Goal: Transaction & Acquisition: Purchase product/service

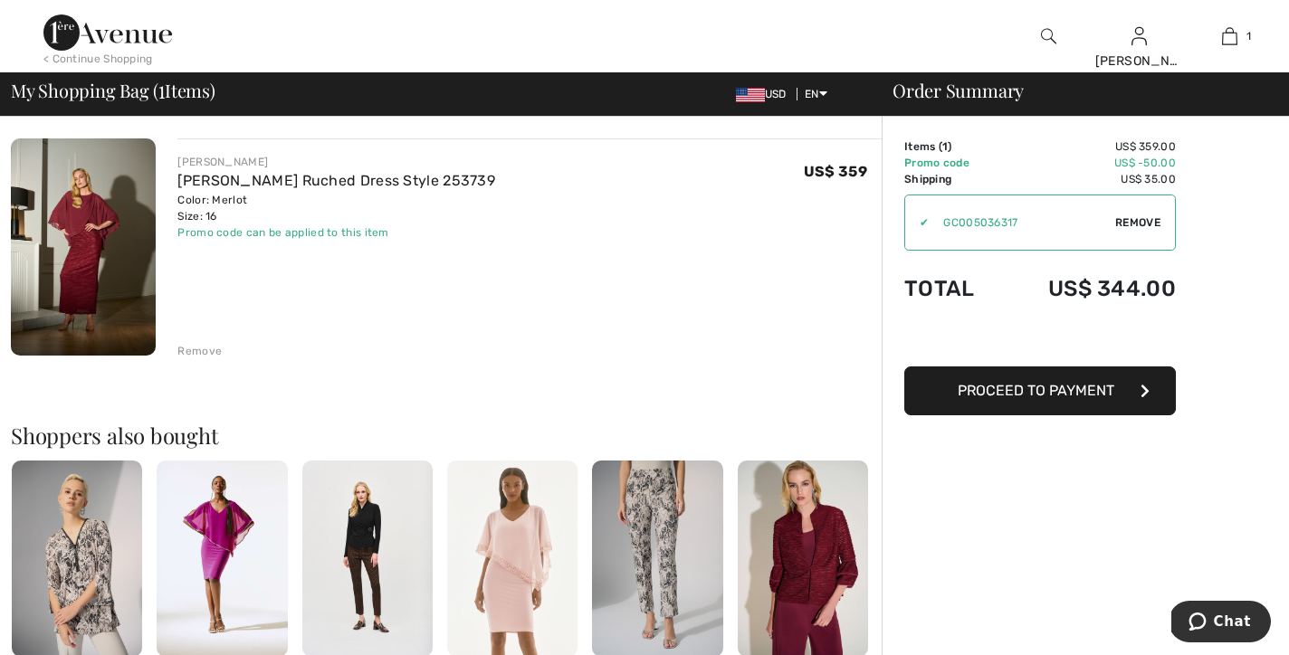
click at [1066, 402] on button "Proceed to Payment" at bounding box center [1040, 391] width 272 height 49
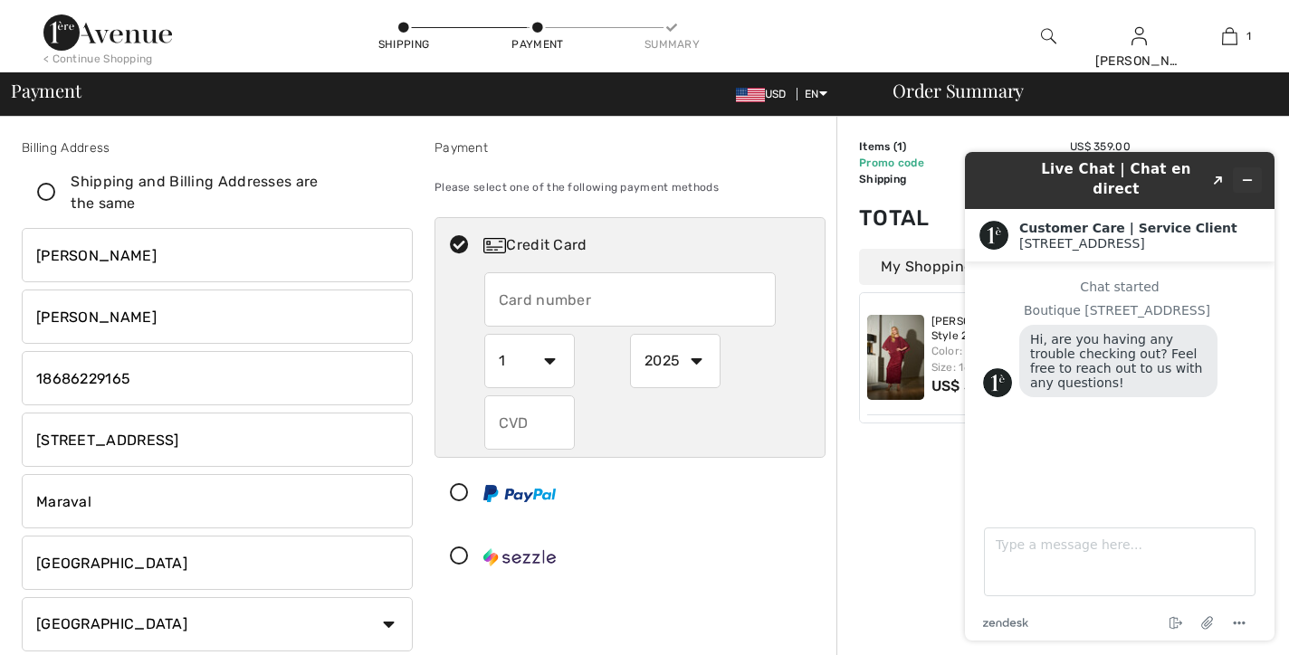
click at [1252, 174] on icon "Minimize widget" at bounding box center [1247, 180] width 13 height 13
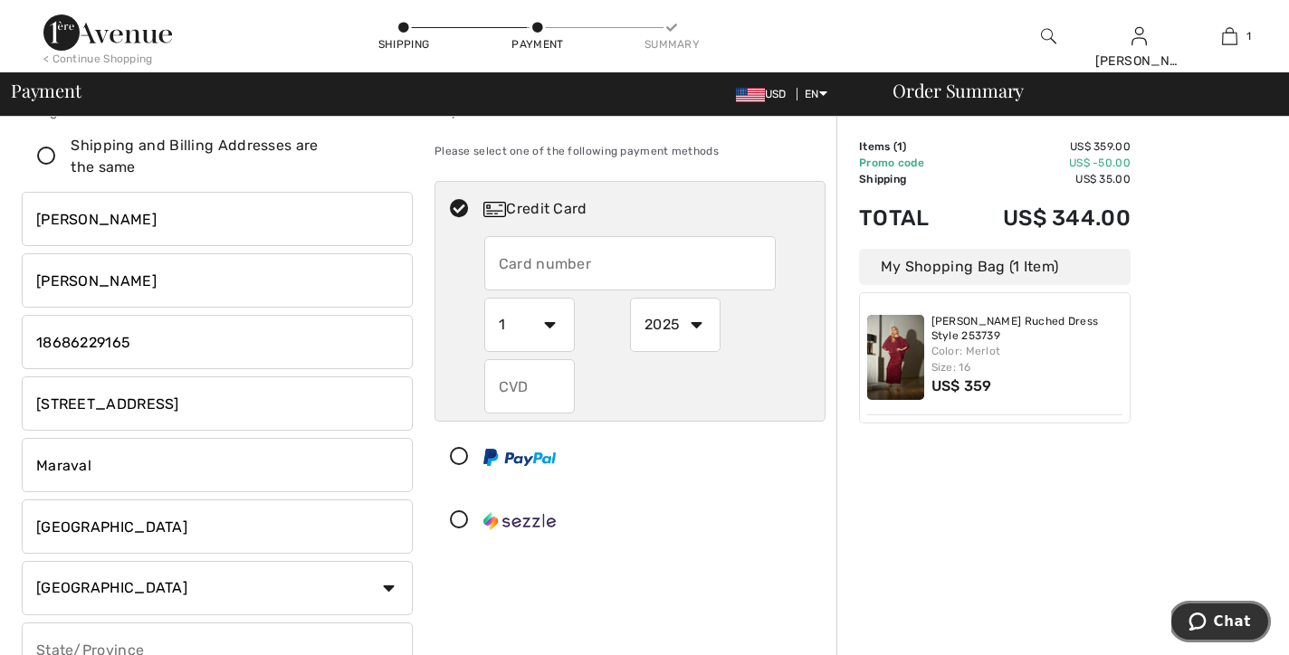
scroll to position [53, 0]
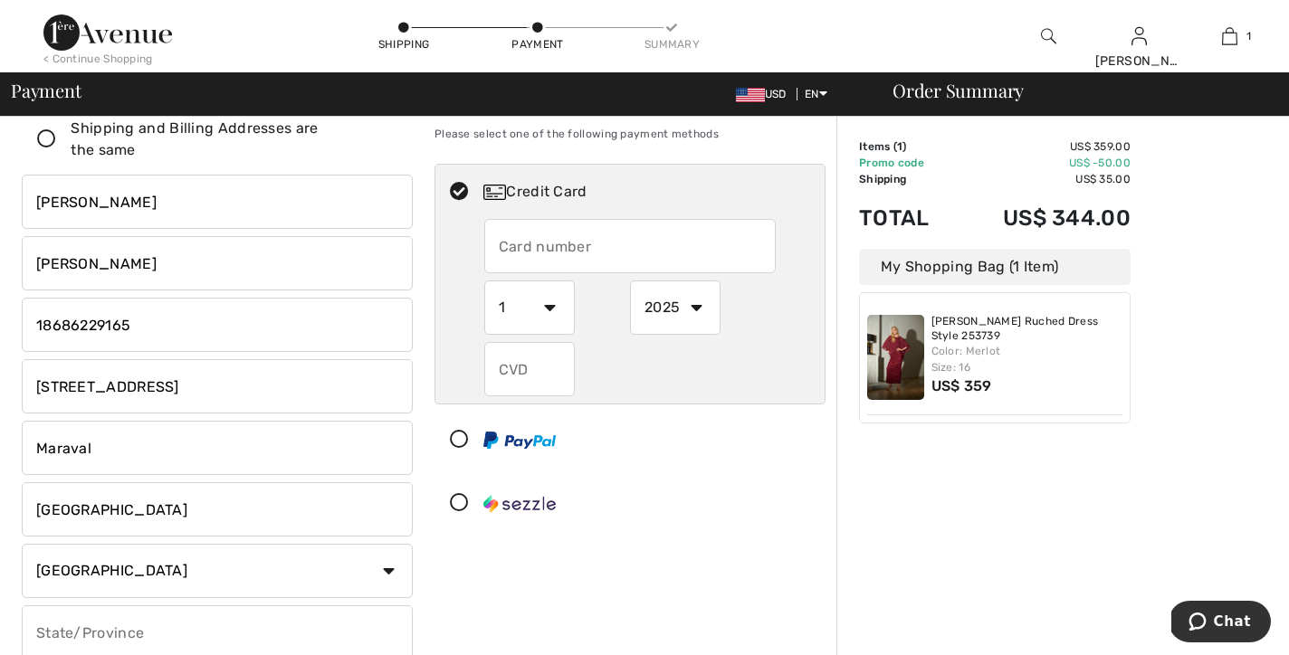
click at [460, 441] on icon at bounding box center [459, 440] width 48 height 19
select select "1"
select select "2025"
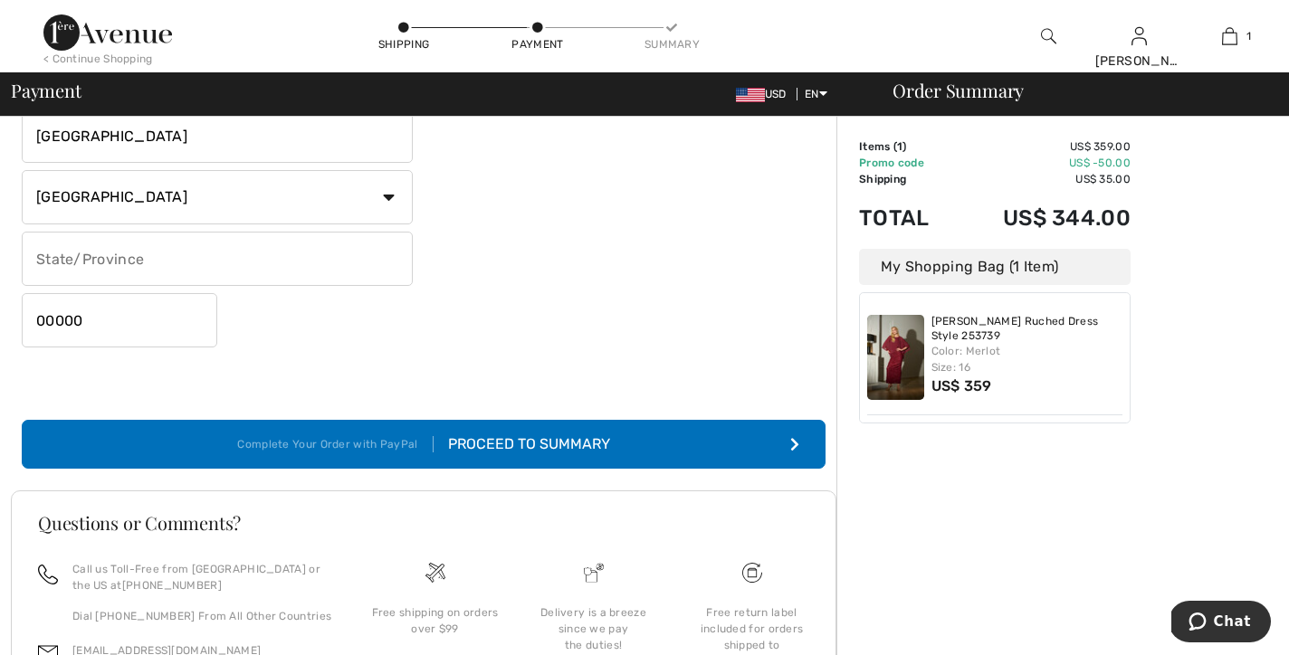
scroll to position [443, 0]
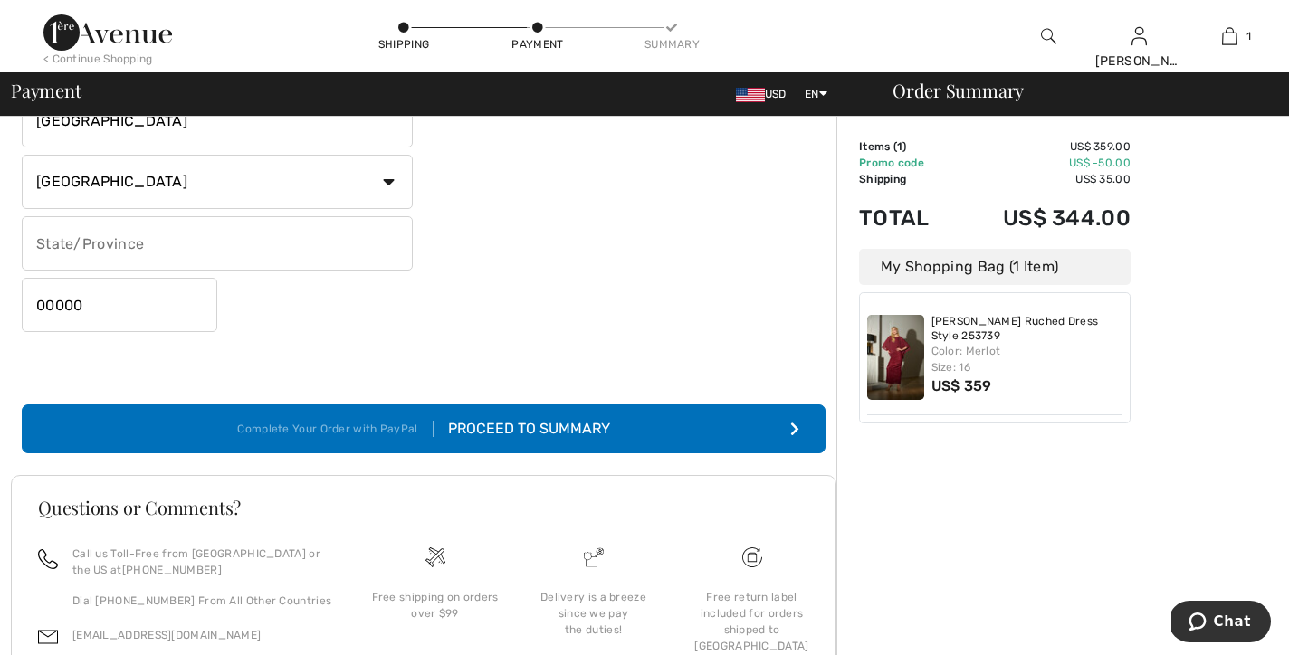
click at [547, 421] on div "Proceed to Summary" at bounding box center [522, 429] width 177 height 22
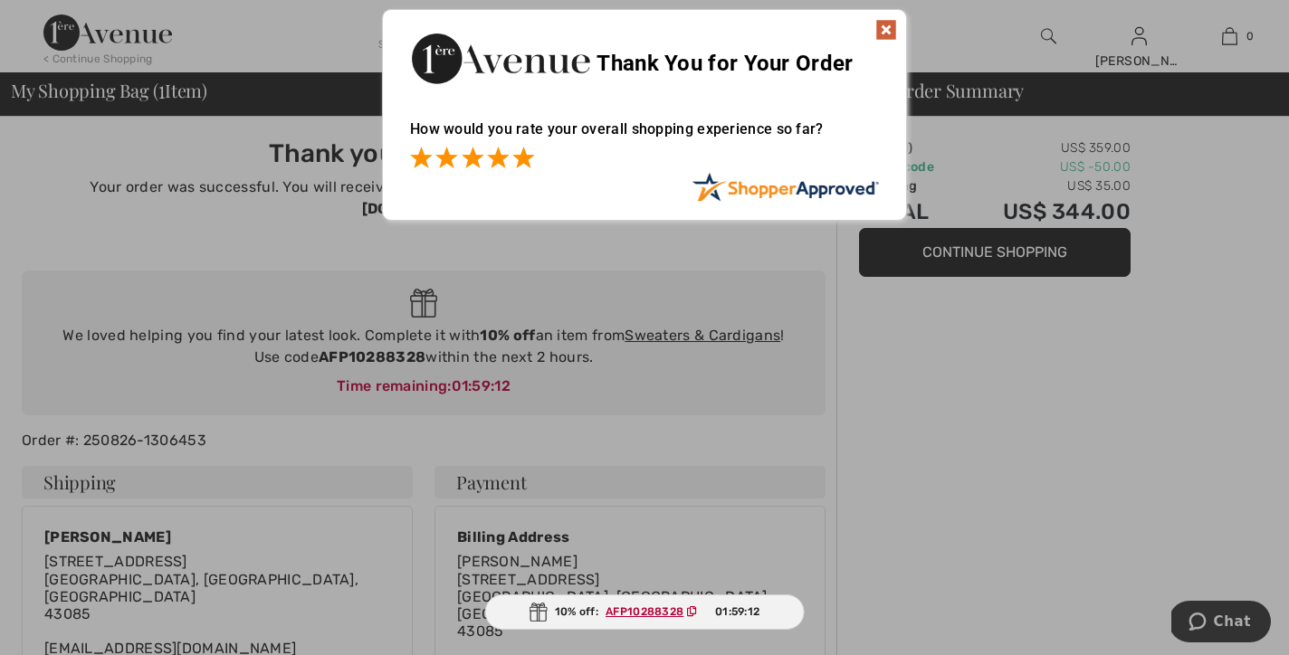
click at [524, 161] on span at bounding box center [523, 158] width 22 height 22
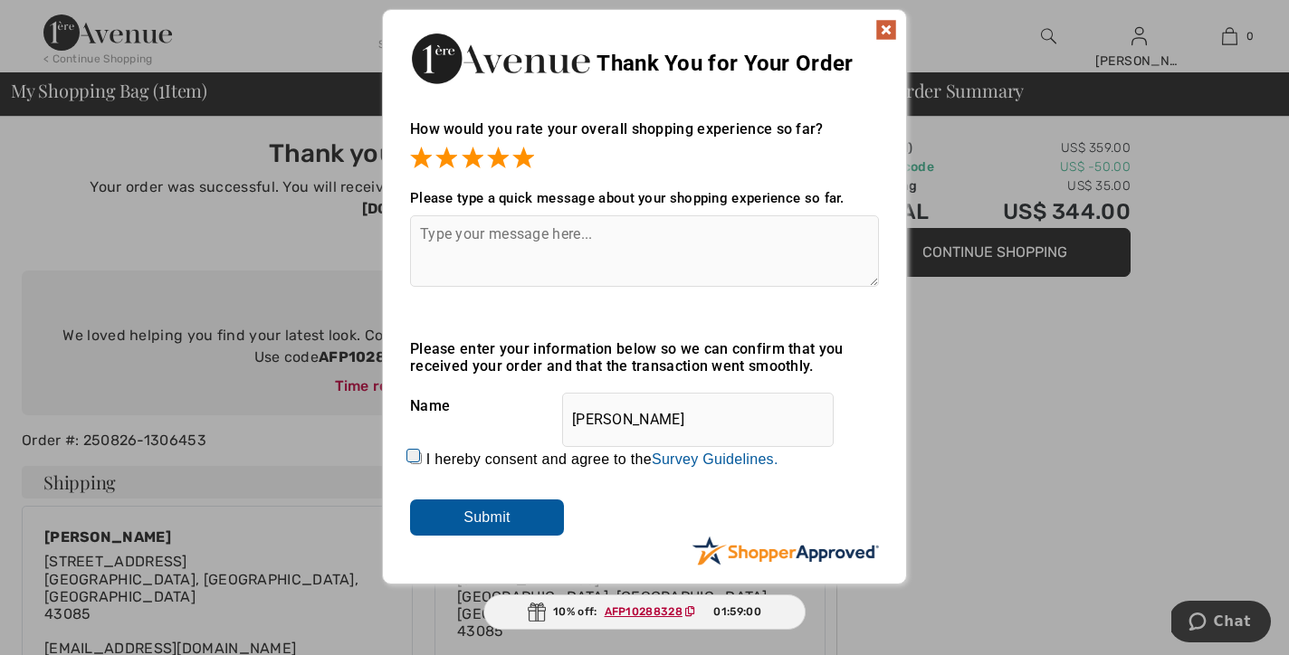
click at [892, 23] on img at bounding box center [886, 30] width 22 height 22
